Goal: Contribute content

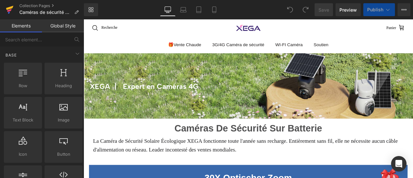
click at [10, 10] on icon at bounding box center [9, 10] width 5 height 3
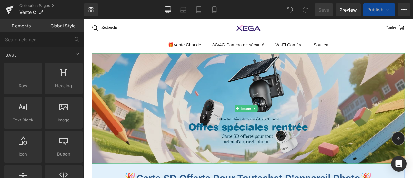
click at [179, 110] on img at bounding box center [278, 124] width 371 height 131
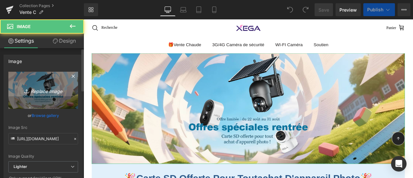
click at [45, 88] on icon "Replace Image" at bounding box center [43, 90] width 52 height 8
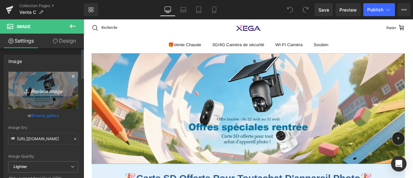
type input "C:\fakepath\xega法国91.jpg"
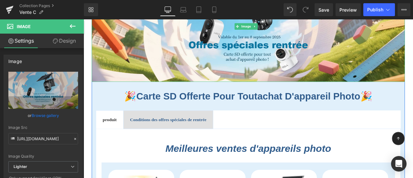
scroll to position [129, 0]
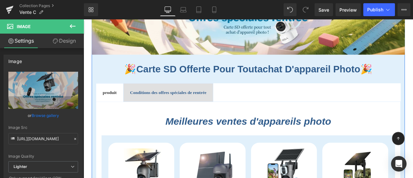
click at [212, 97] on span "Conditions des offres spéciales de rentrée Text Block" at bounding box center [184, 105] width 106 height 21
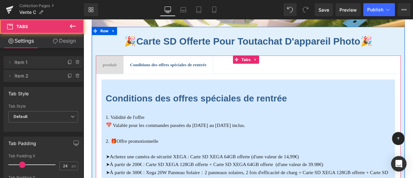
scroll to position [193, 0]
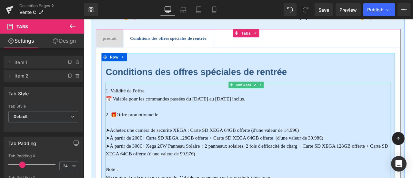
click at [185, 112] on font "📅 Valable pour les commandes passées du [DATE] au [DATE] inclus." at bounding box center [192, 113] width 165 height 6
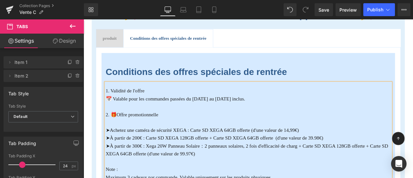
click at [185, 112] on font "📅 Valable pour les commandes passées du [DATE] au [DATE] inclus." at bounding box center [192, 113] width 165 height 6
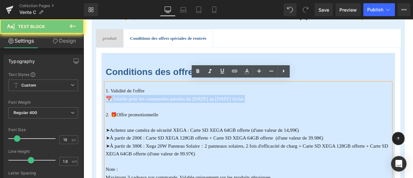
paste div
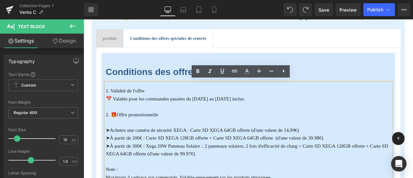
click at [121, 110] on font "📅 Valable pour les commandes passées du [DATE] au [DATE] inclus." at bounding box center [192, 113] width 165 height 6
drag, startPoint x: 119, startPoint y: 111, endPoint x: 332, endPoint y: 119, distance: 212.4
click at [275, 111] on font "📅 Valable pour les commandes passées du [DATE] au [DATE] inclus." at bounding box center [192, 113] width 165 height 6
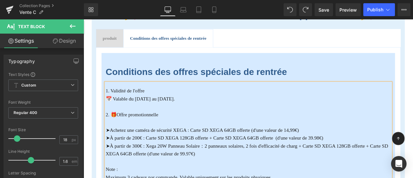
click at [215, 137] on p at bounding box center [279, 141] width 338 height 9
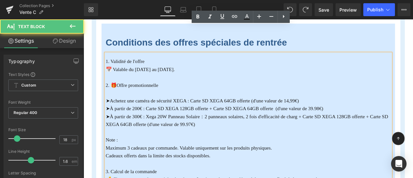
scroll to position [258, 0]
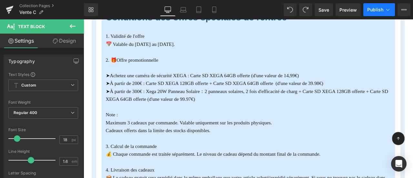
click at [379, 10] on span "Publish" at bounding box center [375, 9] width 16 height 5
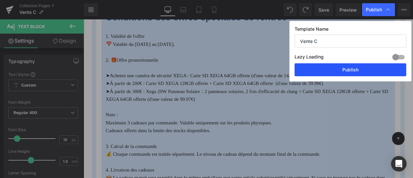
drag, startPoint x: 364, startPoint y: 74, endPoint x: 248, endPoint y: 88, distance: 117.2
click at [364, 74] on button "Publish" at bounding box center [350, 69] width 112 height 13
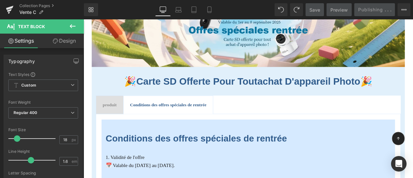
scroll to position [97, 0]
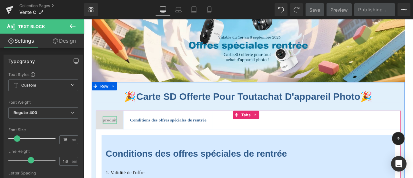
click at [113, 136] on span "produit" at bounding box center [114, 137] width 16 height 5
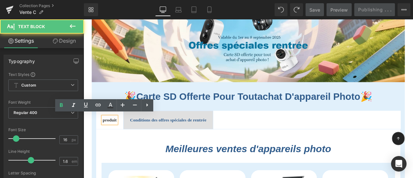
click at [113, 136] on span "produit" at bounding box center [114, 137] width 16 height 5
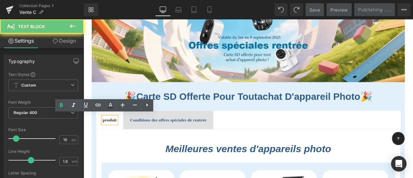
click at [380, 134] on ul "produit Text Block Conditions des offres spéciales de rentrée Text Block" at bounding box center [278, 138] width 361 height 22
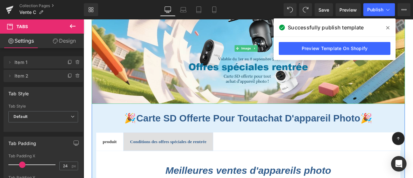
scroll to position [129, 0]
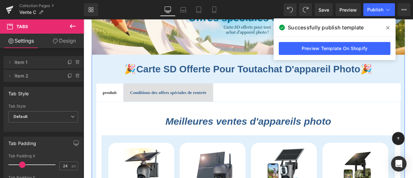
click at [84, 19] on div at bounding box center [84, 19] width 0 height 0
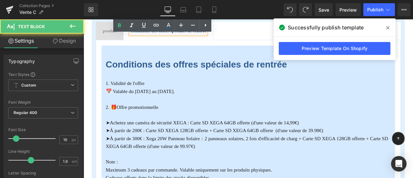
scroll to position [258, 0]
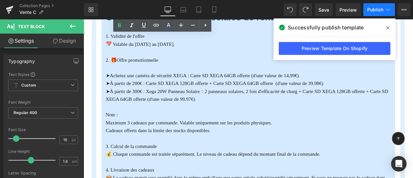
click at [373, 5] on button "Publish" at bounding box center [379, 9] width 32 height 13
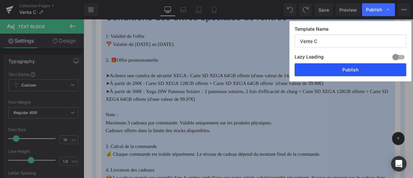
click at [345, 67] on button "Publish" at bounding box center [350, 69] width 112 height 13
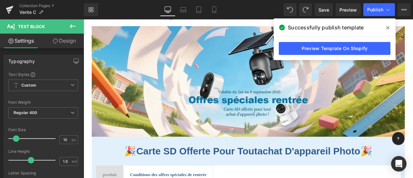
scroll to position [0, 0]
